Goal: Check status: Check status

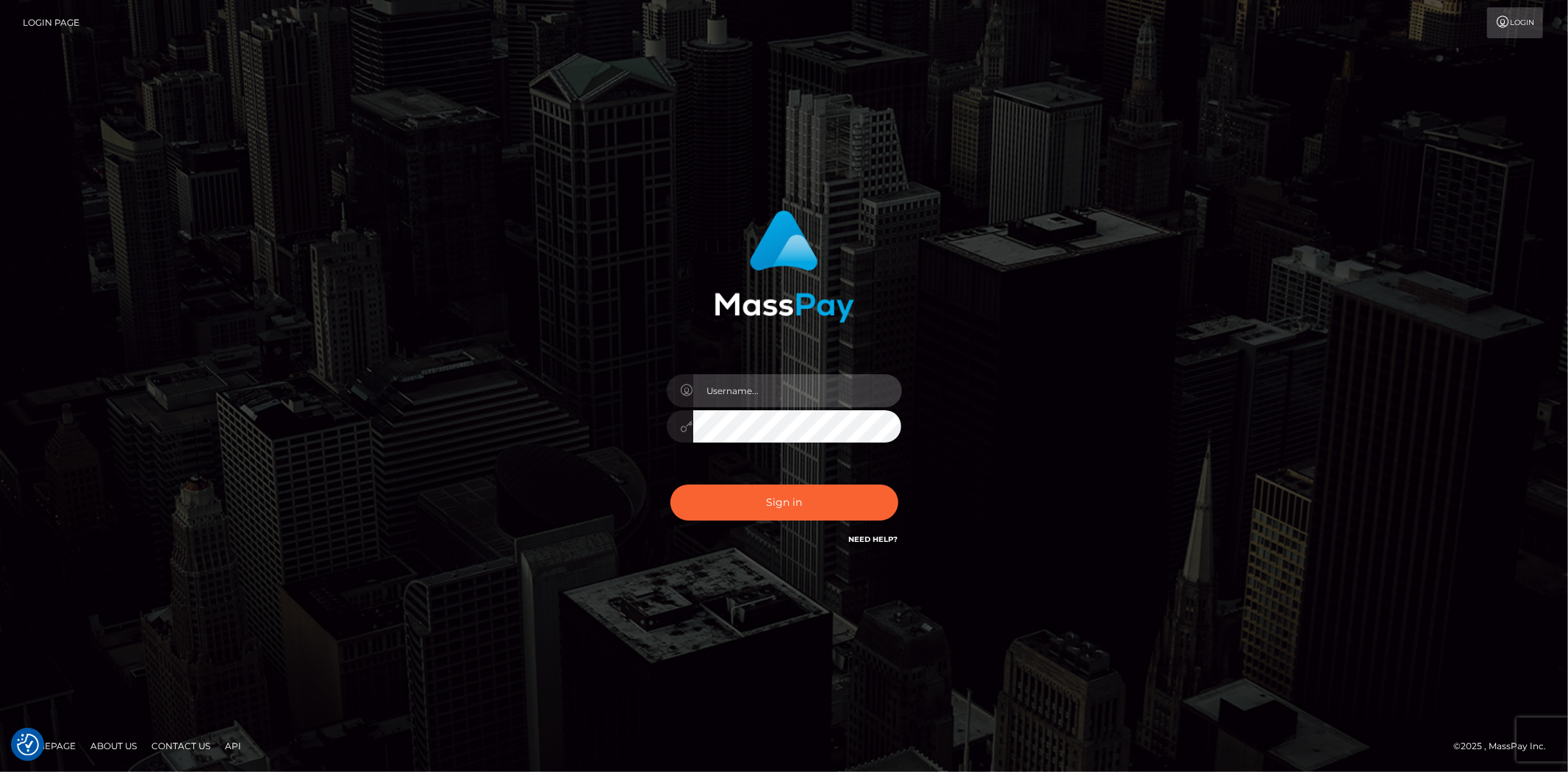
drag, startPoint x: 757, startPoint y: 385, endPoint x: 757, endPoint y: 401, distance: 16.0
click at [757, 385] on input "text" at bounding box center [797, 391] width 208 height 33
type input "Bern.Spree"
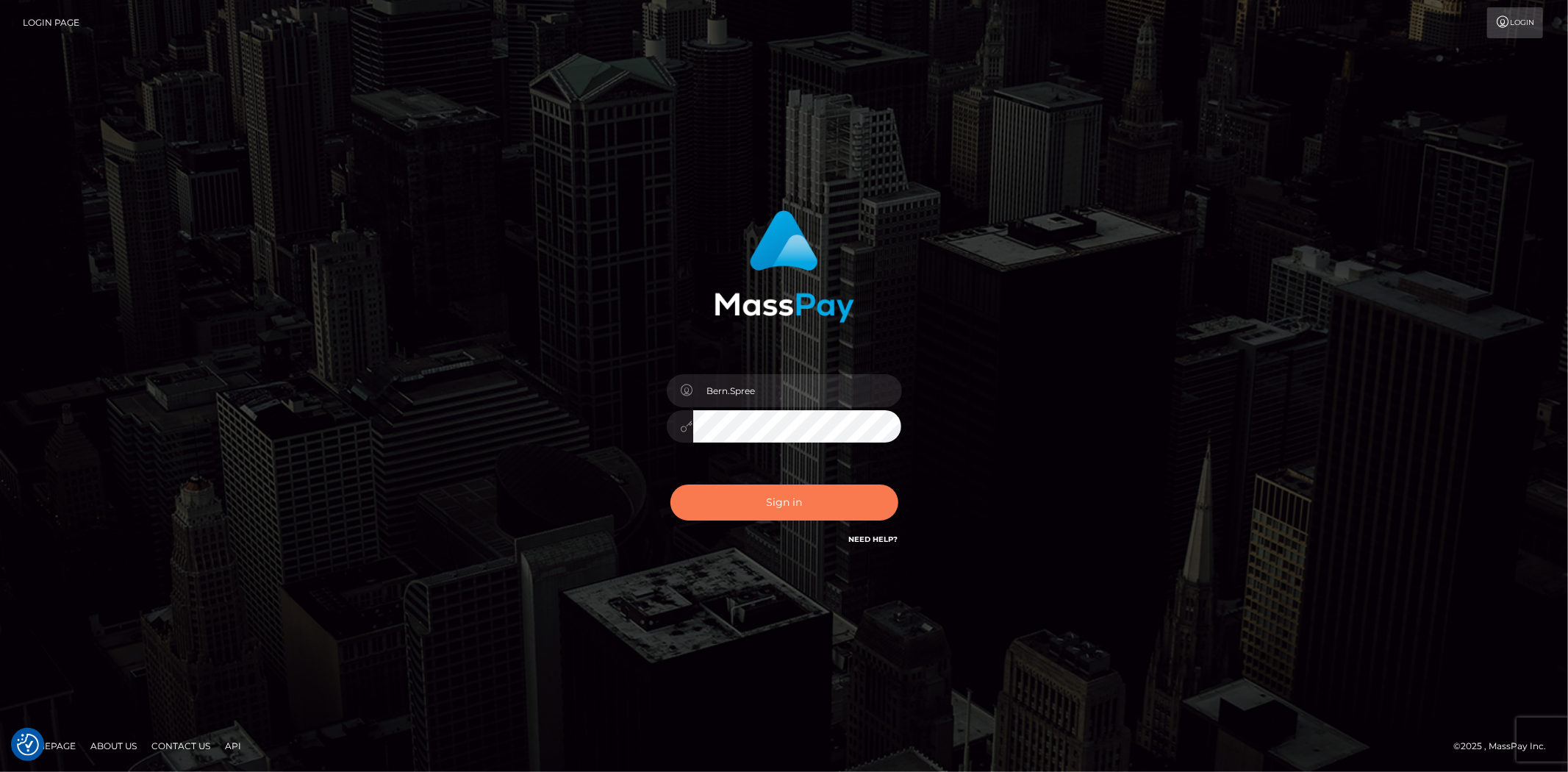
click at [753, 509] on button "Sign in" at bounding box center [784, 502] width 228 height 36
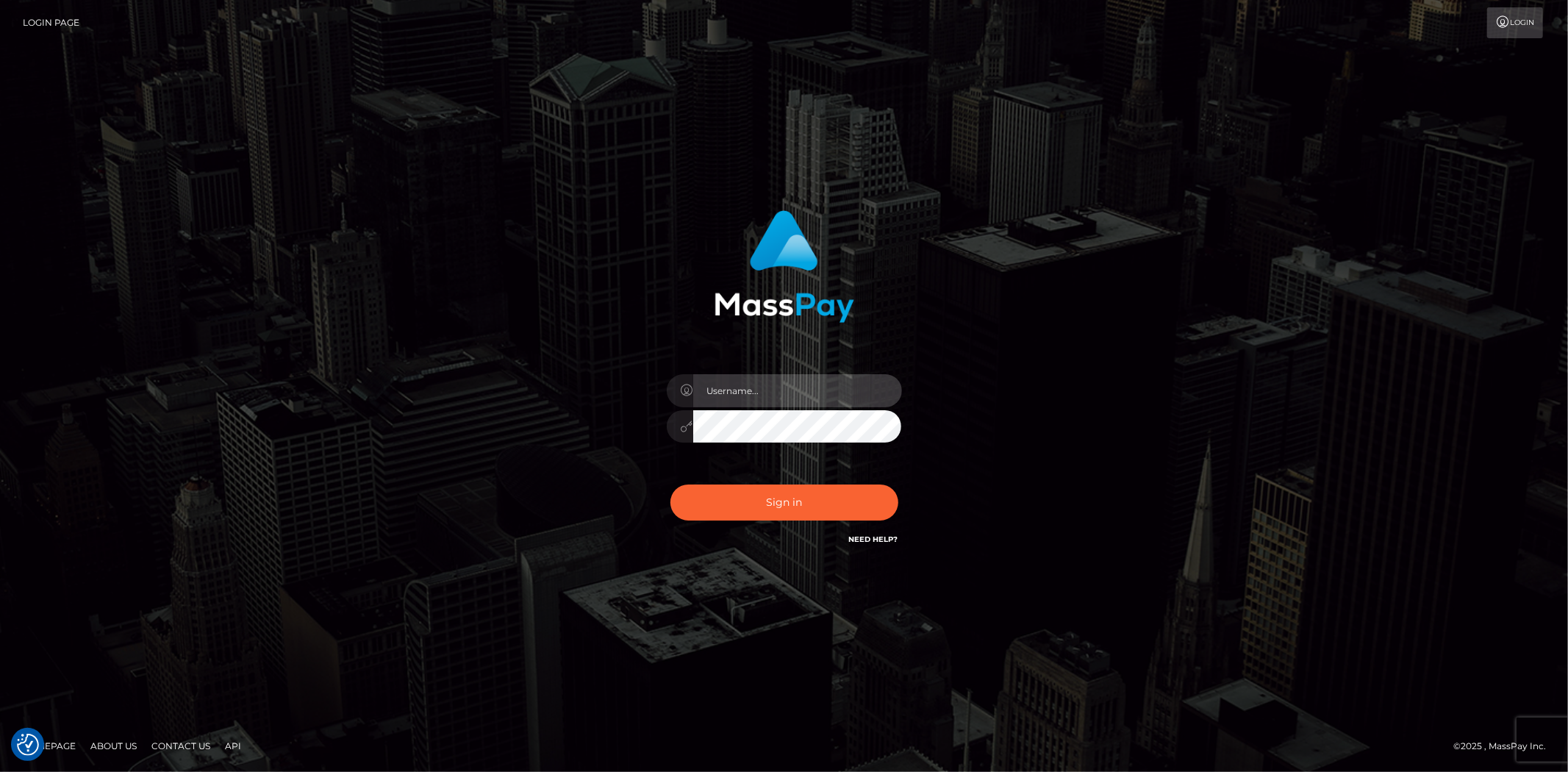
click at [737, 394] on input "text" at bounding box center [797, 391] width 208 height 33
type input "Bern.Spree"
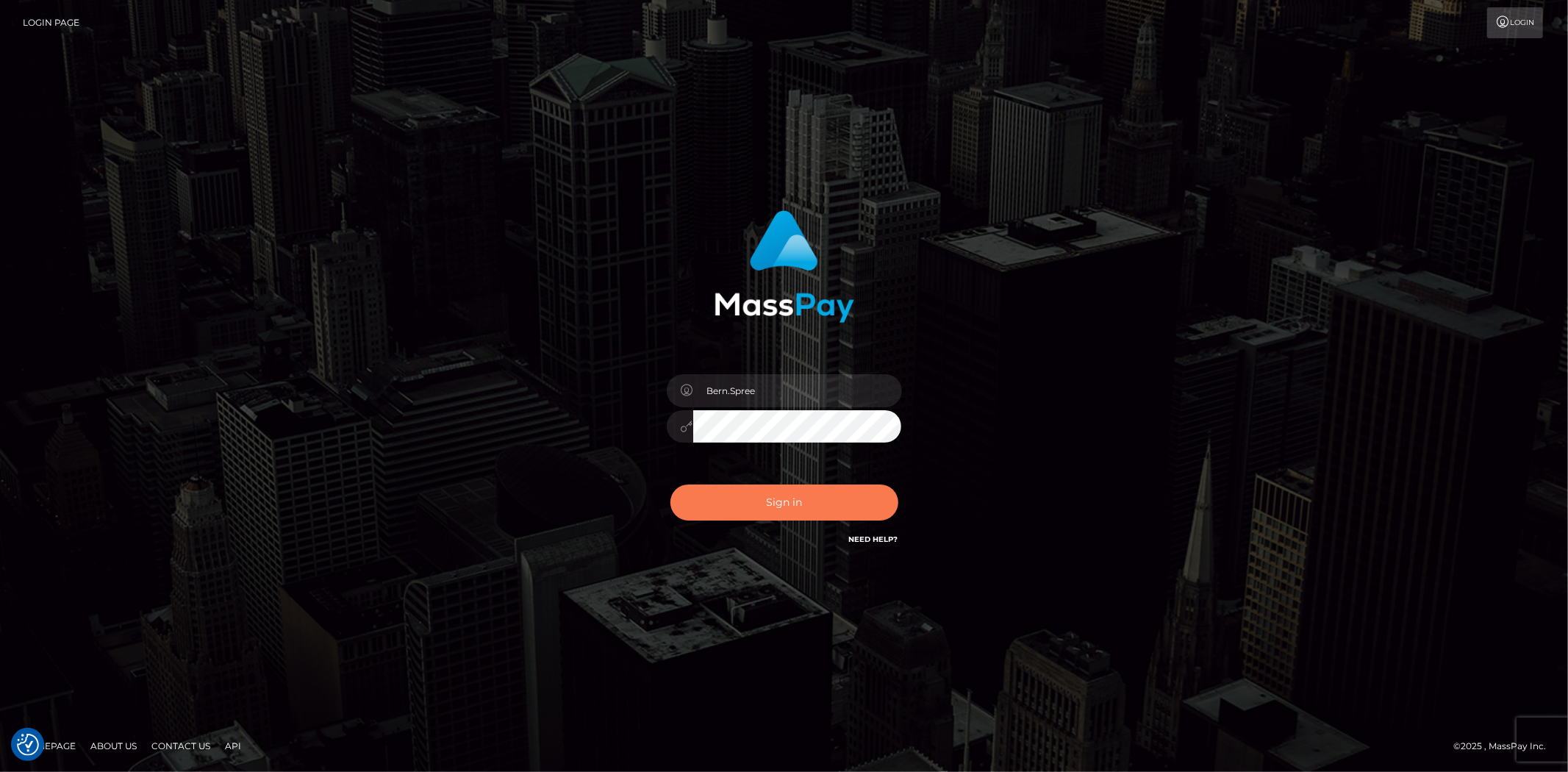
click at [731, 497] on button "Sign in" at bounding box center [784, 502] width 228 height 36
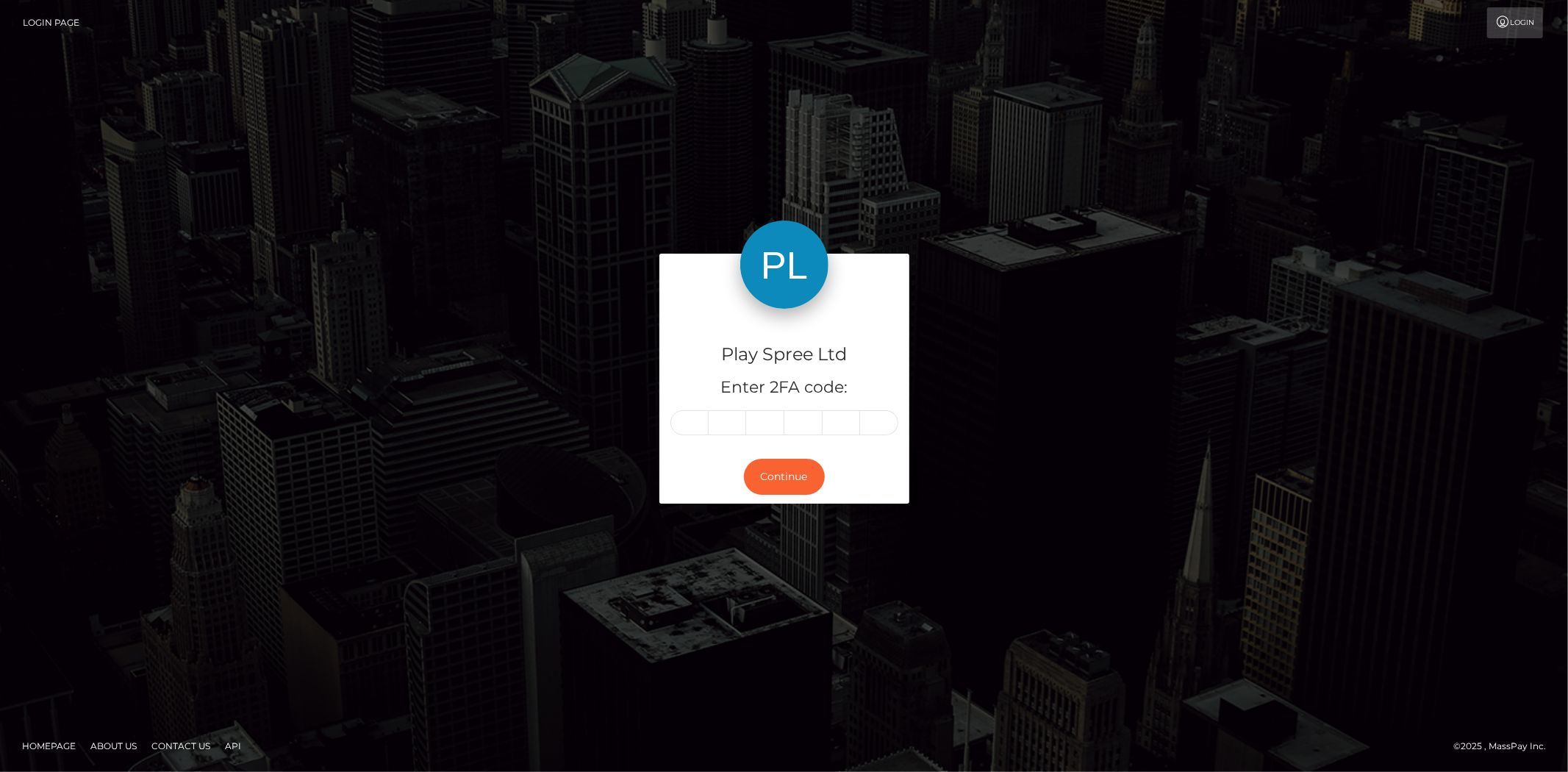
click at [680, 415] on input "text" at bounding box center [690, 422] width 38 height 25
click at [687, 420] on input "text" at bounding box center [690, 422] width 38 height 25
type input "0"
type input "3"
type input "9"
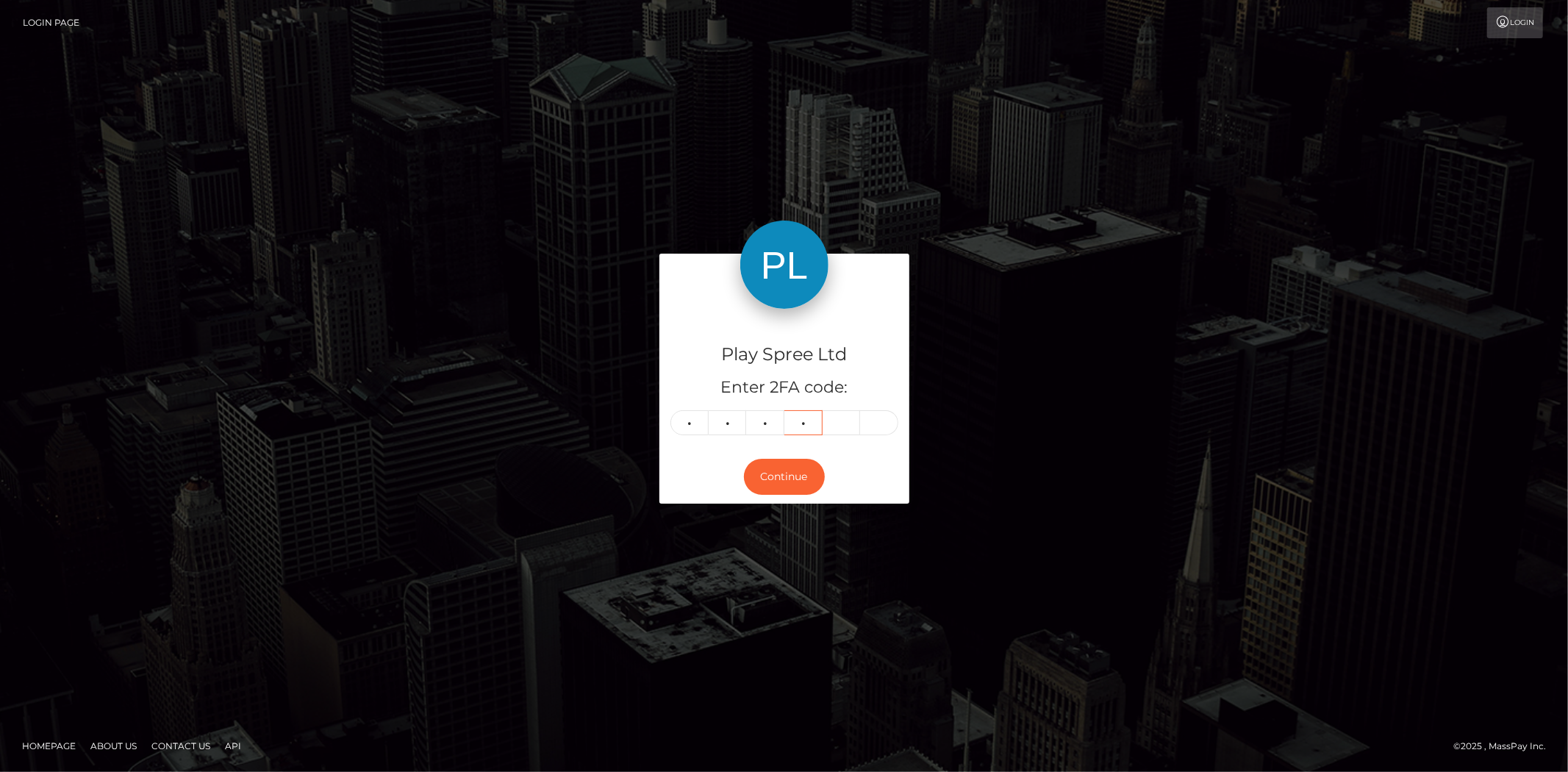
type input "8"
type input "2"
type input "3"
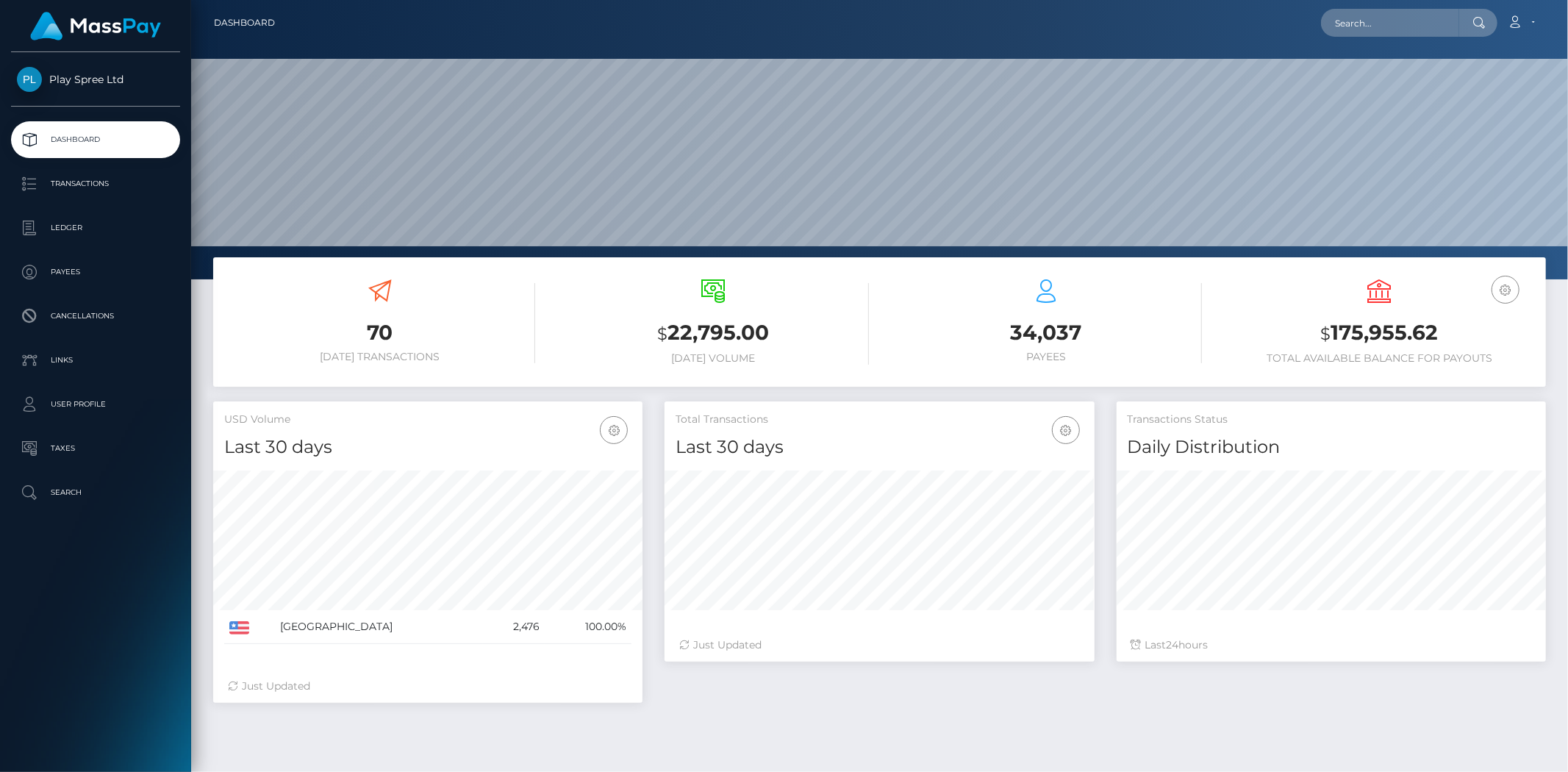
scroll to position [260, 429]
drag, startPoint x: 1333, startPoint y: 331, endPoint x: 1437, endPoint y: 327, distance: 104.1
click at [1437, 327] on h3 "$ 175,955.62" at bounding box center [1380, 333] width 311 height 31
drag, startPoint x: 1331, startPoint y: 329, endPoint x: 1435, endPoint y: 321, distance: 104.3
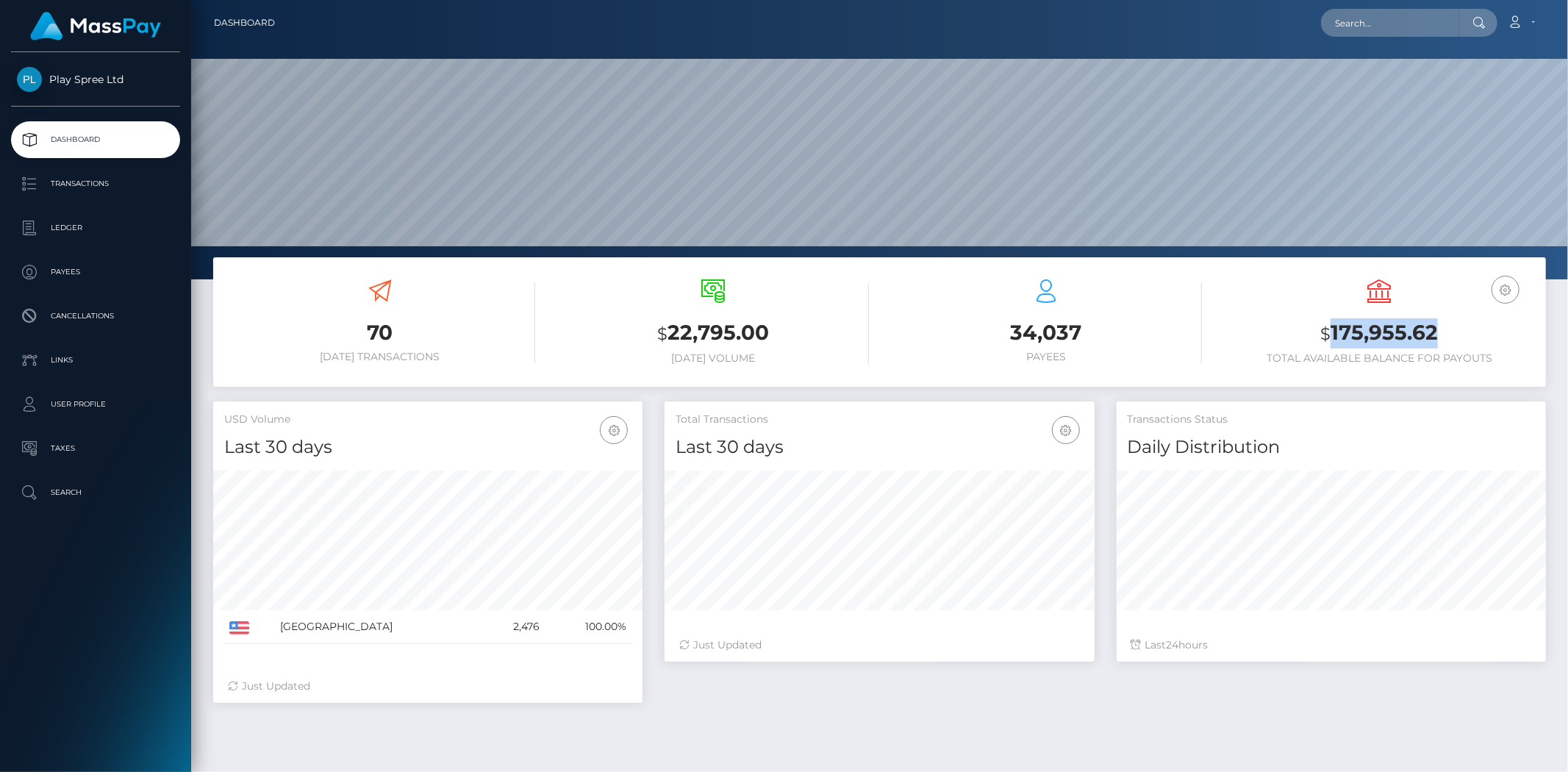
click at [1435, 321] on h3 "$ 175,955.62" at bounding box center [1380, 333] width 311 height 31
copy h3 "175,955.62"
